Goal: Information Seeking & Learning: Learn about a topic

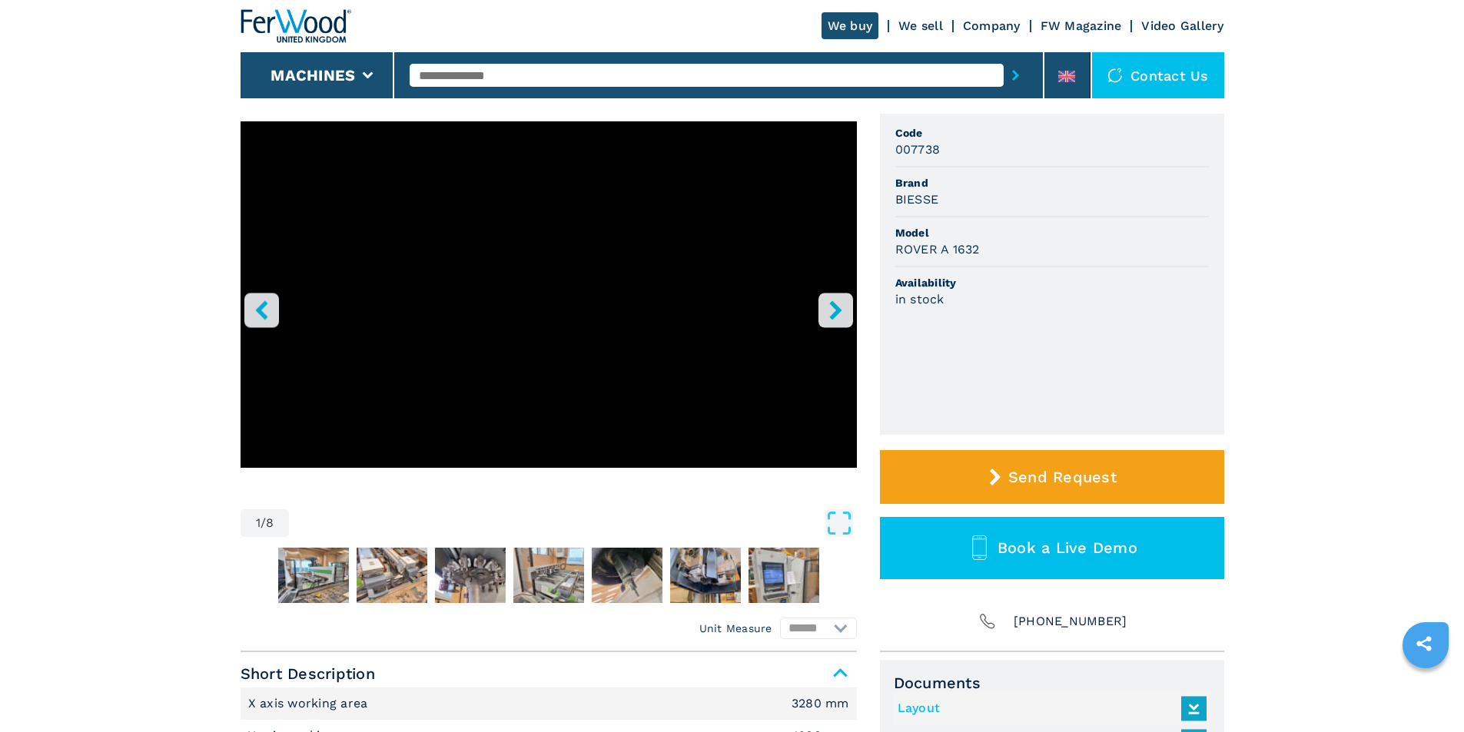
scroll to position [154, 0]
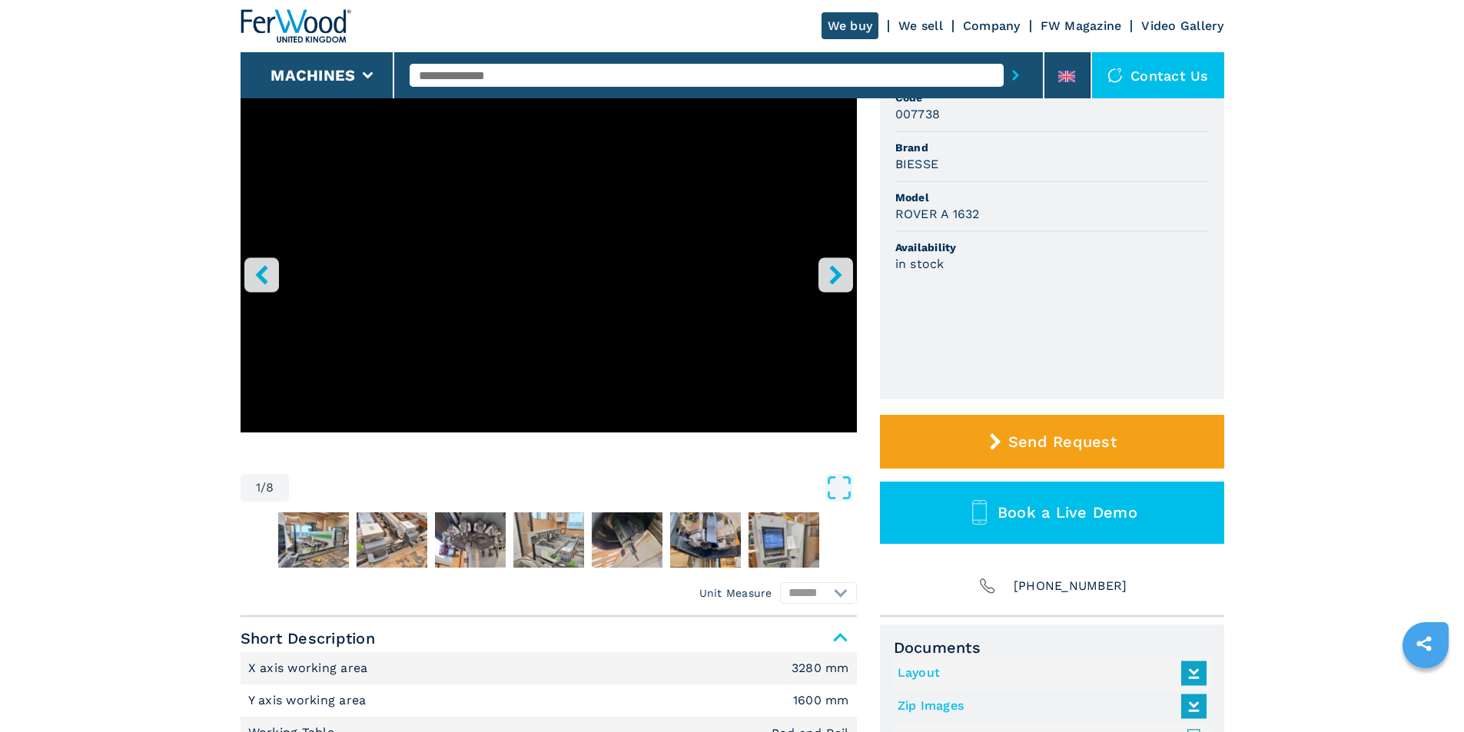
click at [840, 273] on icon "right-button" at bounding box center [835, 274] width 19 height 19
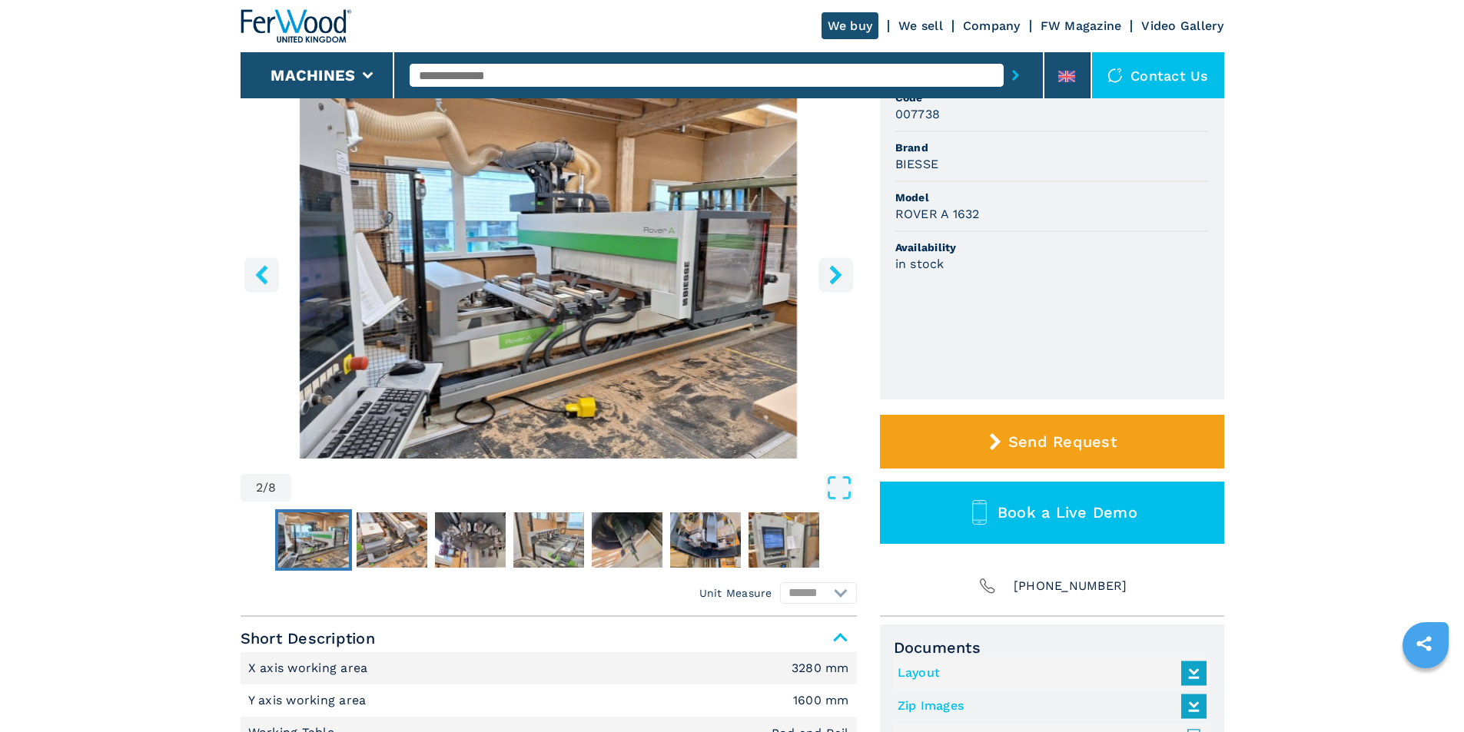
click at [840, 273] on icon "right-button" at bounding box center [835, 274] width 19 height 19
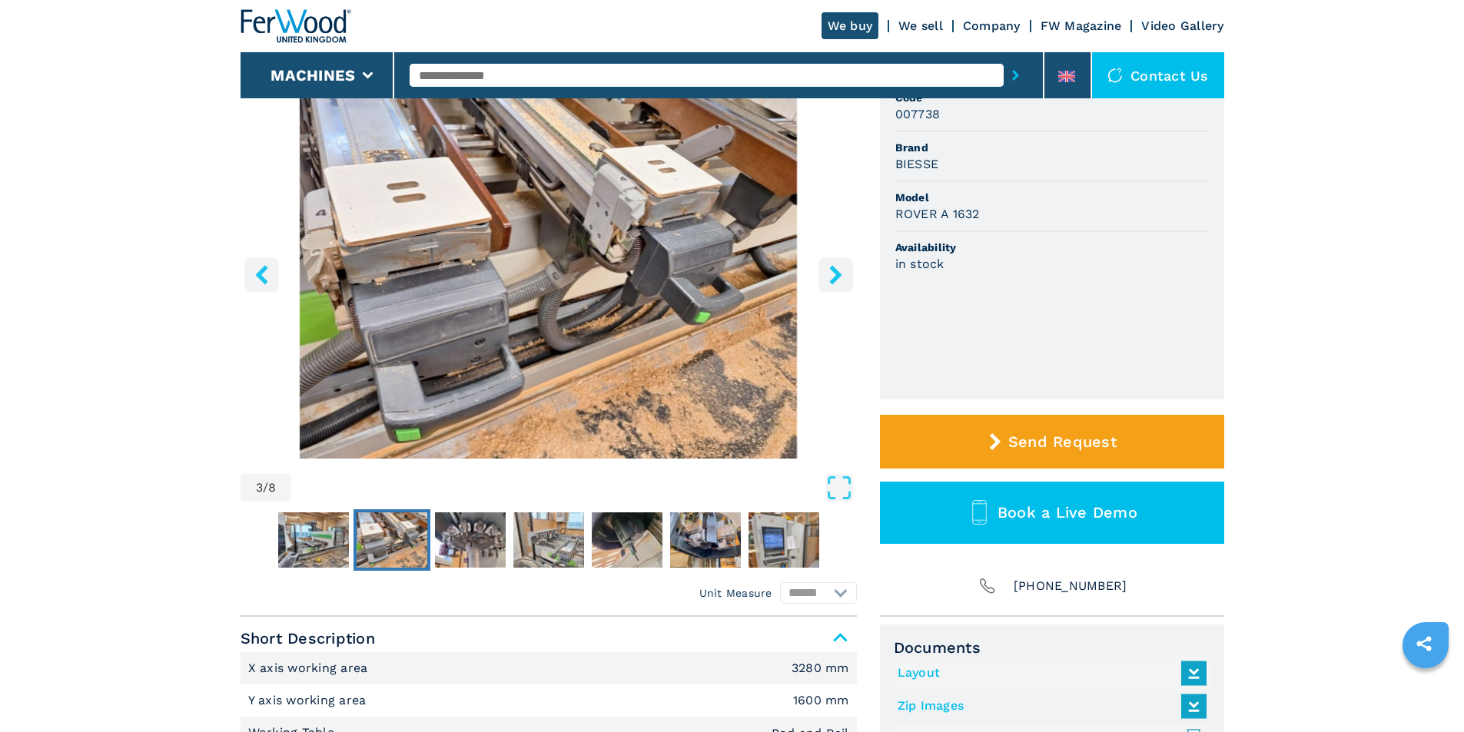
click at [840, 273] on icon "right-button" at bounding box center [835, 274] width 19 height 19
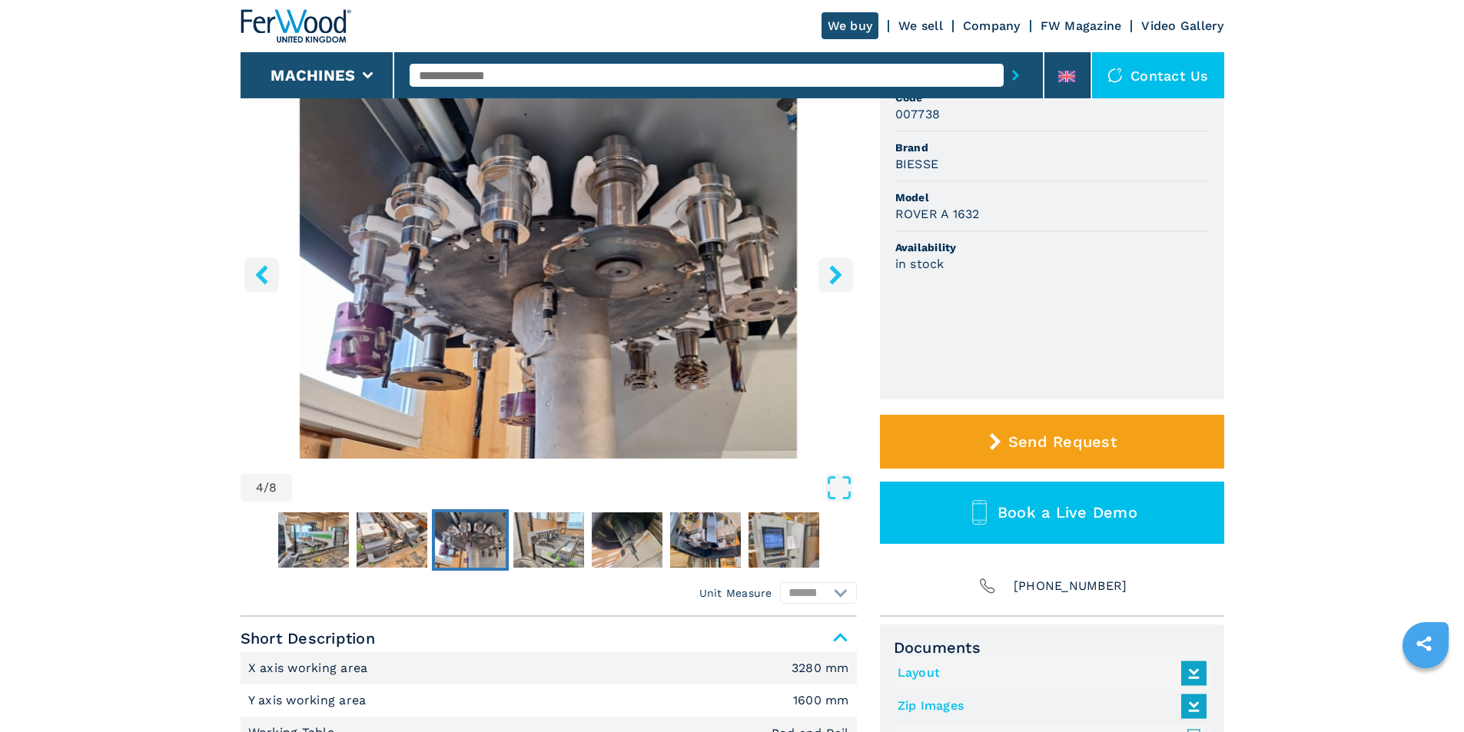
click at [840, 273] on icon "right-button" at bounding box center [835, 274] width 19 height 19
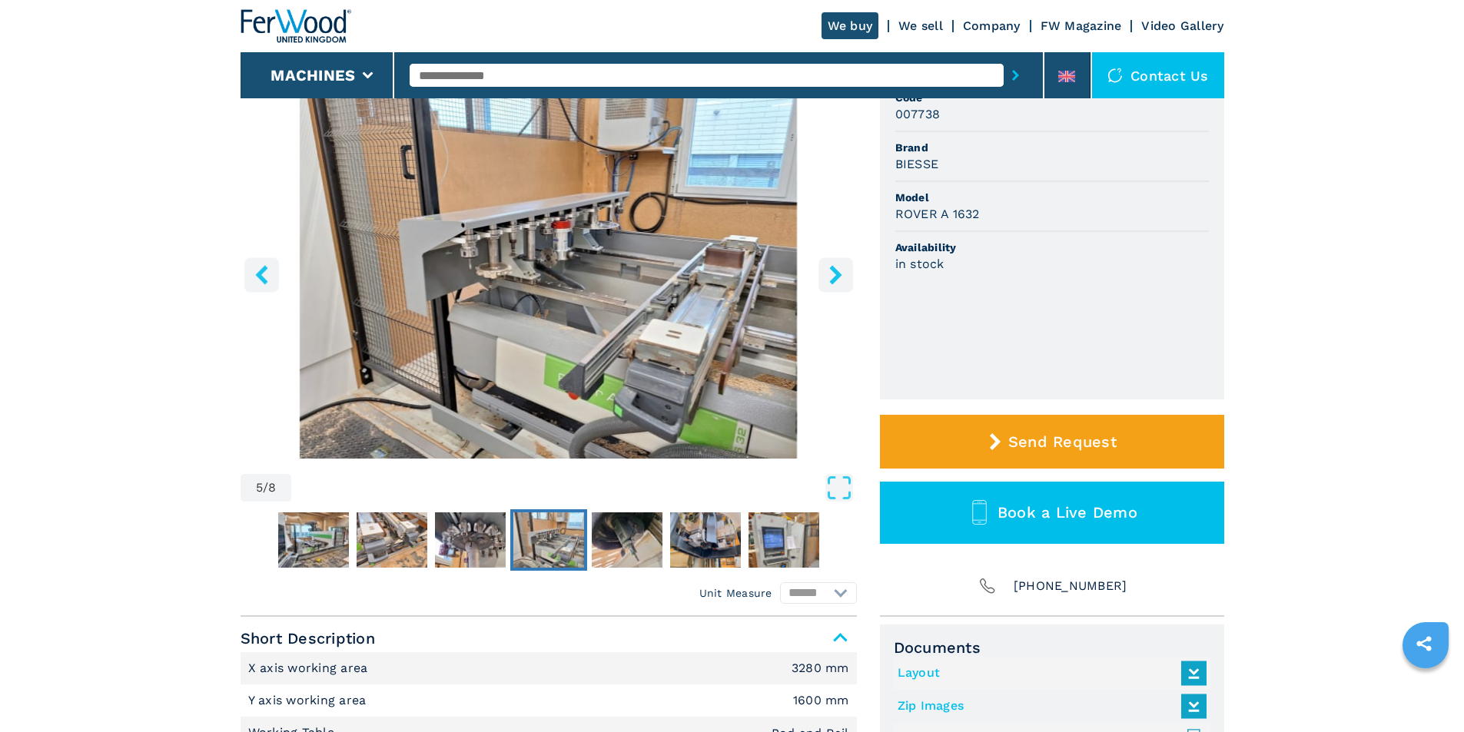
click at [840, 273] on icon "right-button" at bounding box center [835, 274] width 19 height 19
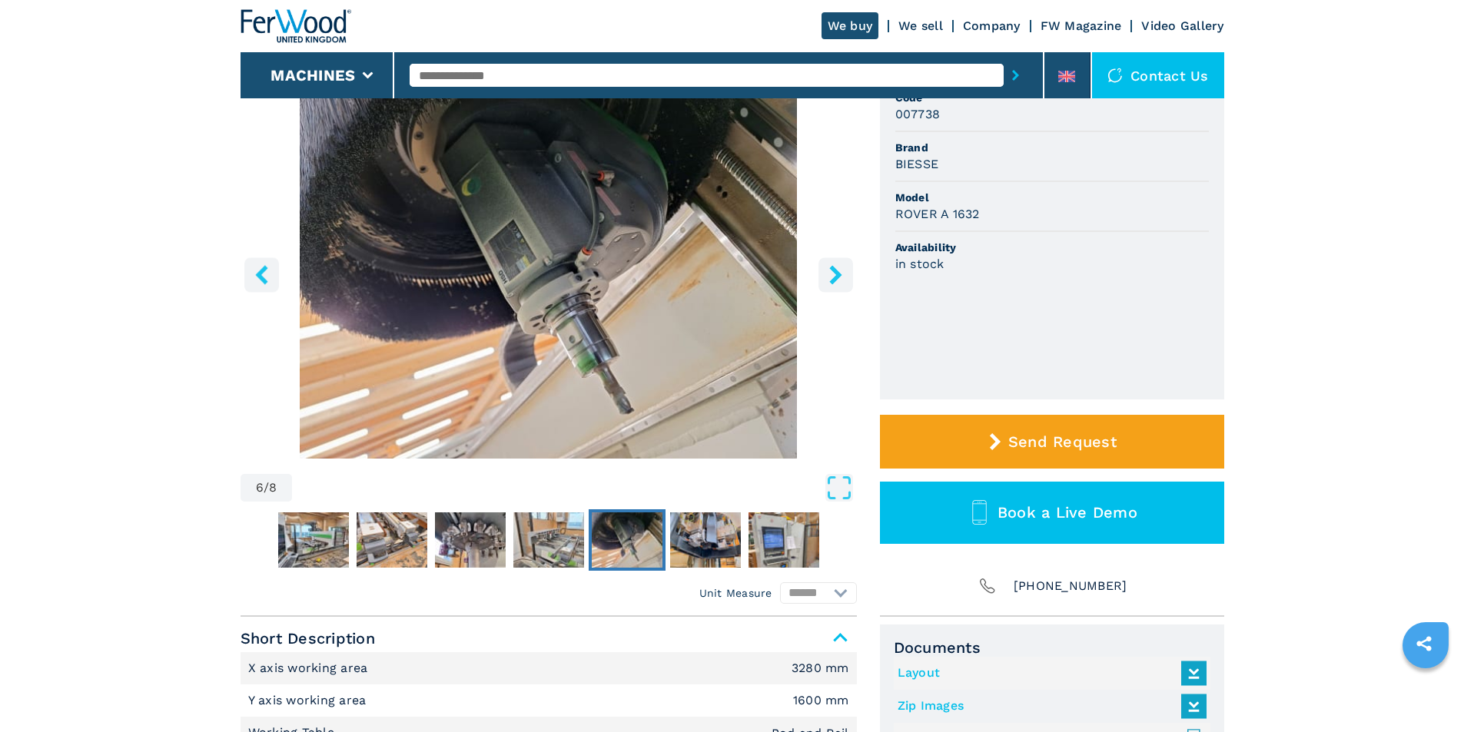
click at [840, 273] on icon "right-button" at bounding box center [835, 274] width 19 height 19
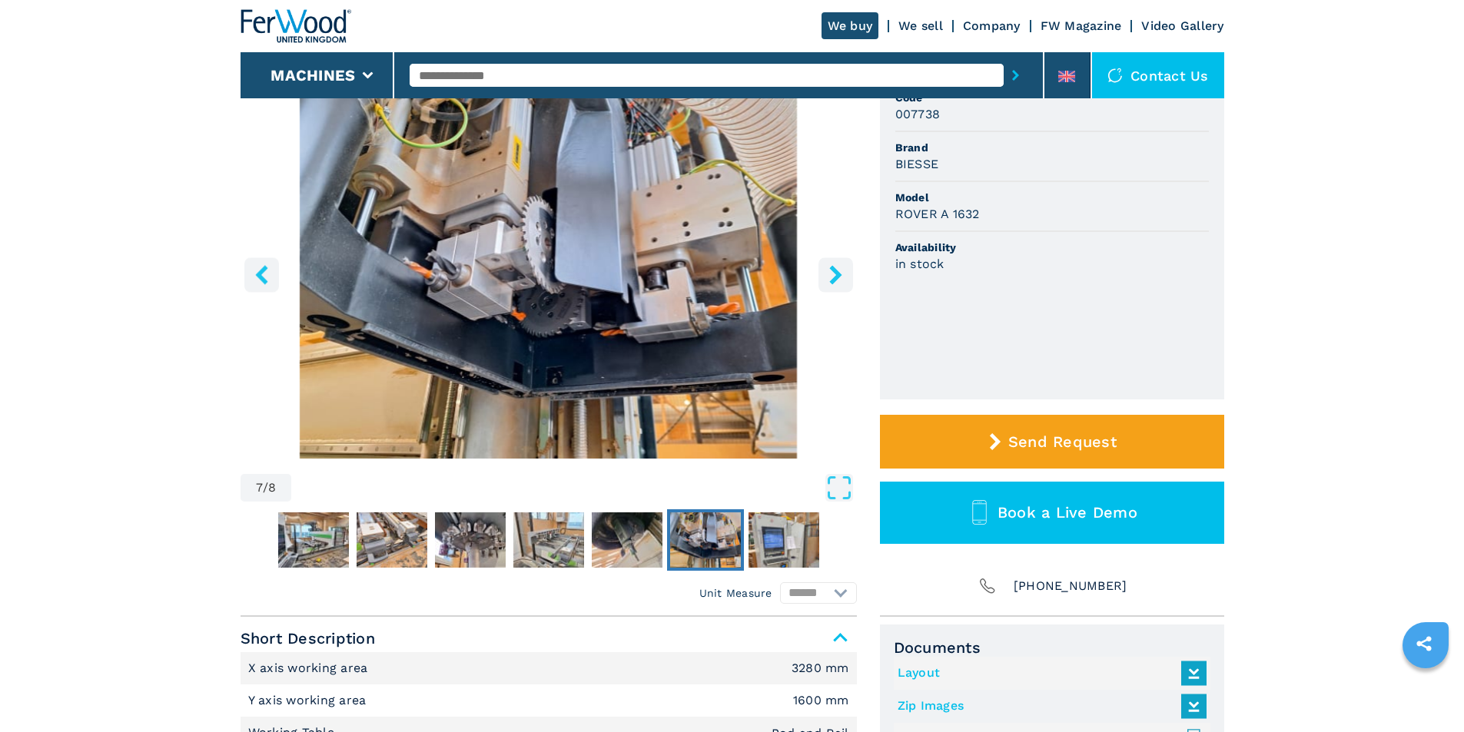
click at [840, 273] on icon "right-button" at bounding box center [835, 274] width 19 height 19
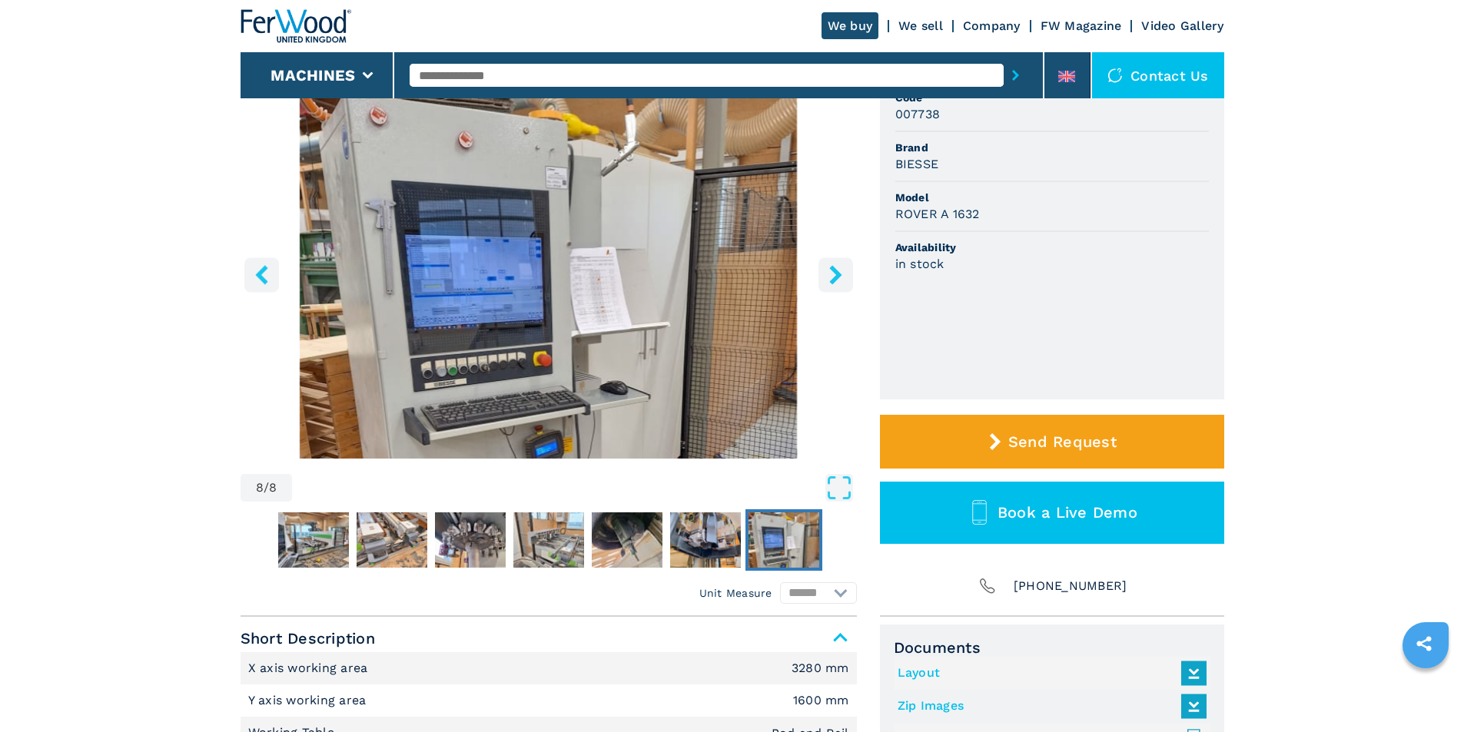
click at [840, 273] on icon "right-button" at bounding box center [835, 274] width 19 height 19
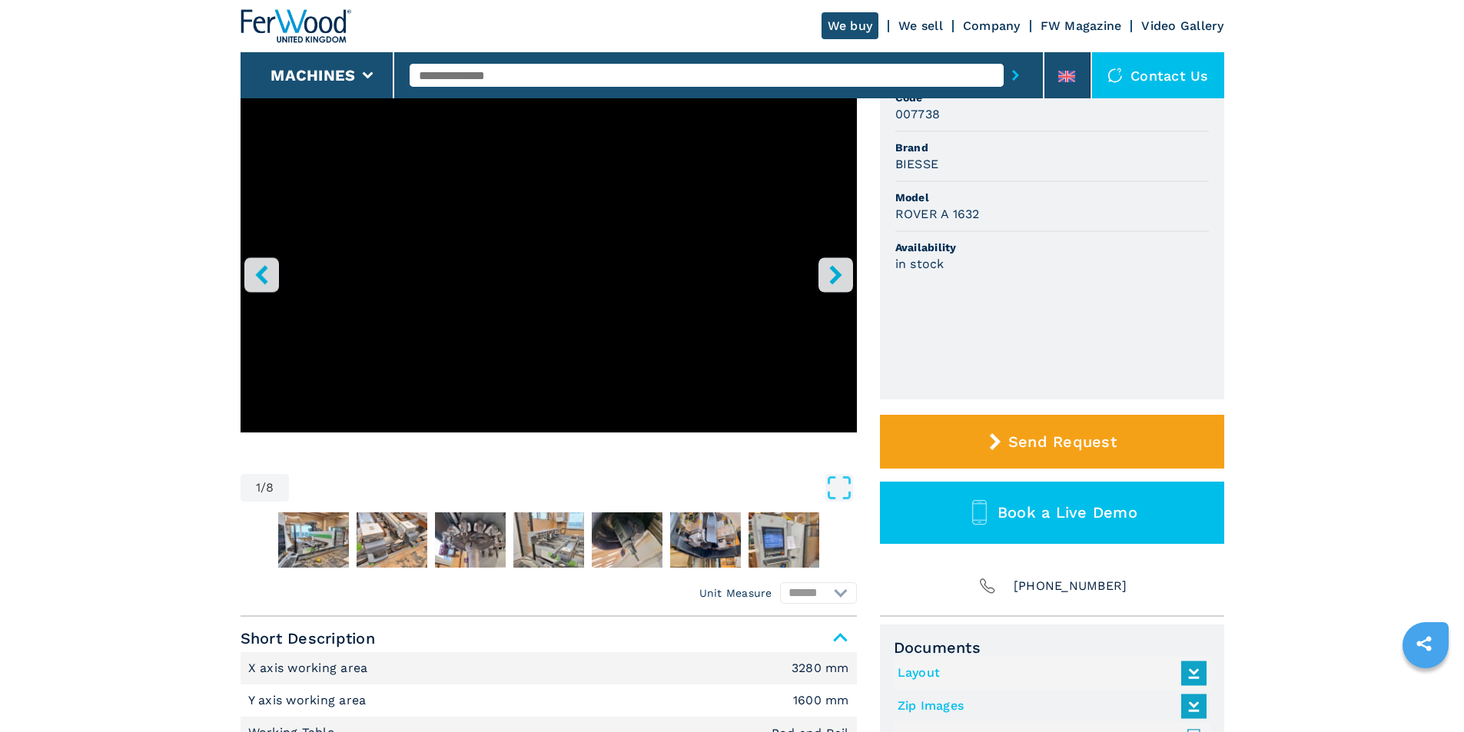
click at [840, 273] on icon "right-button" at bounding box center [835, 274] width 19 height 19
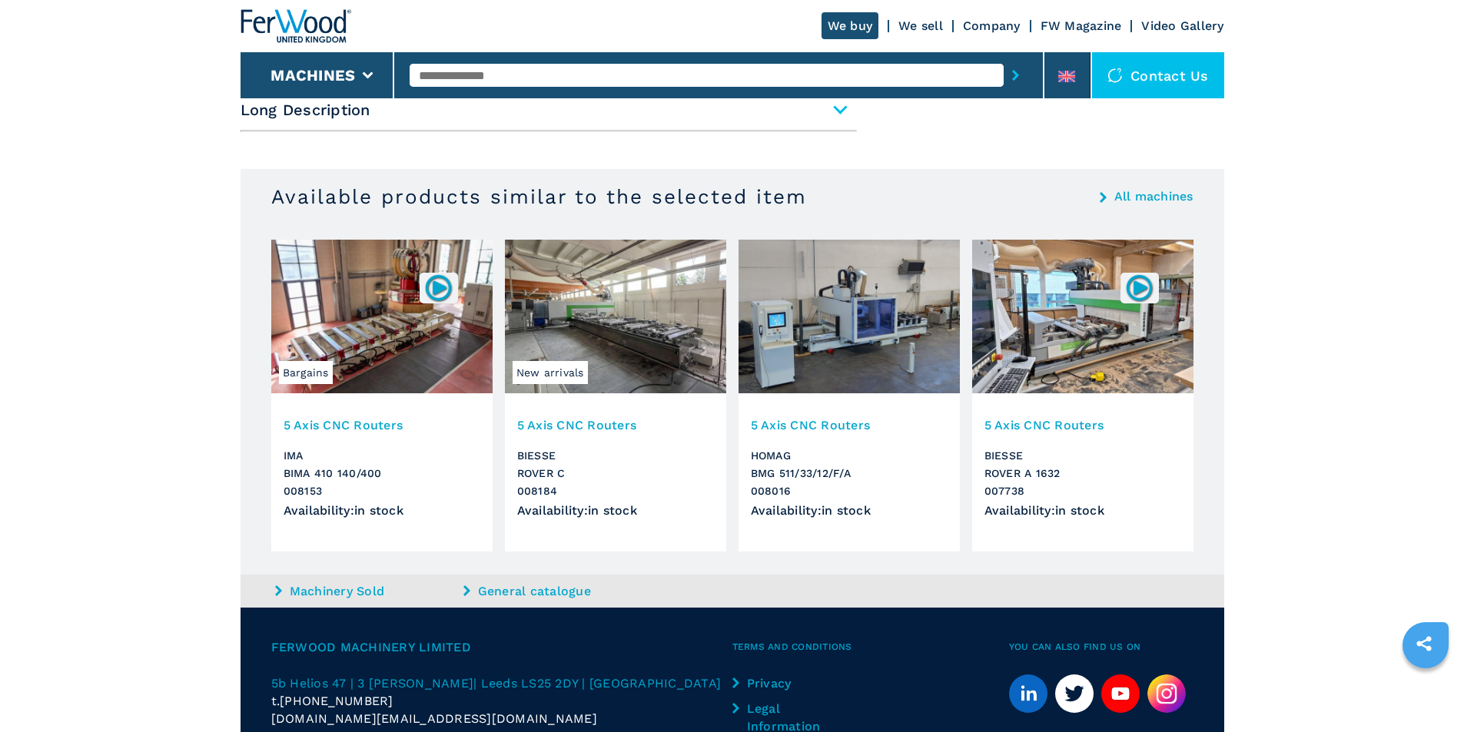
scroll to position [915, 0]
